Goal: Information Seeking & Learning: Check status

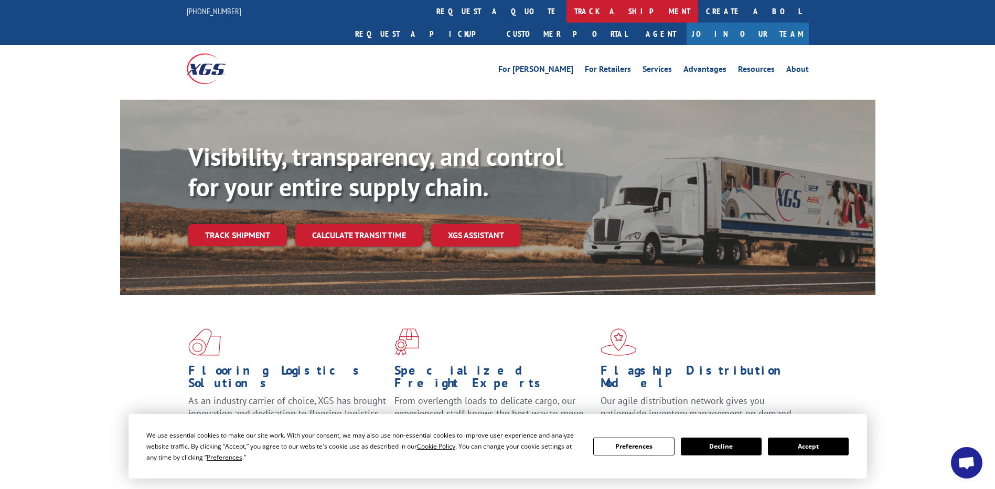
click at [566, 8] on link "track a shipment" at bounding box center [632, 11] width 132 height 23
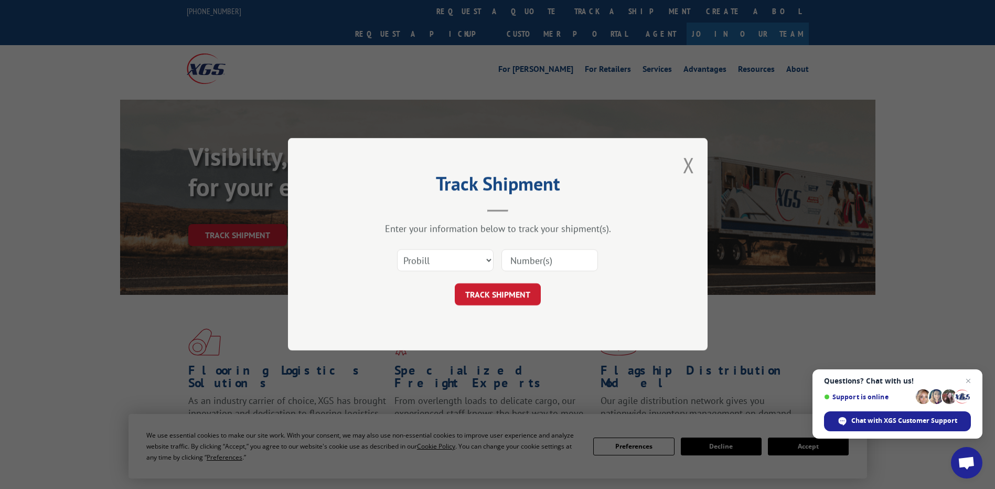
click at [526, 260] on input at bounding box center [549, 261] width 96 height 22
paste input "16901040"
type input "16901040"
click at [517, 293] on button "TRACK SHIPMENT" at bounding box center [498, 295] width 86 height 22
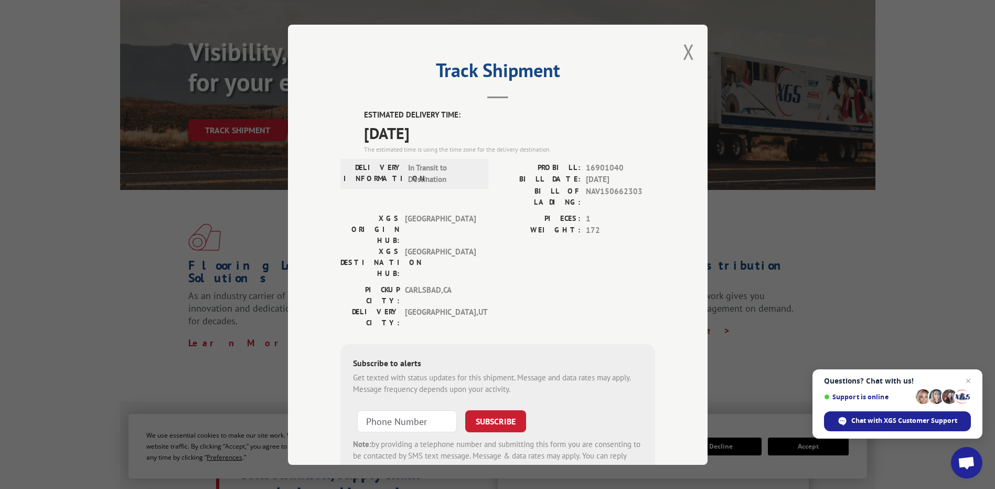
click at [599, 166] on span "16901040" at bounding box center [620, 167] width 69 height 12
copy span "16901040"
click at [683, 60] on button "Close modal" at bounding box center [689, 52] width 12 height 28
